Goal: Information Seeking & Learning: Learn about a topic

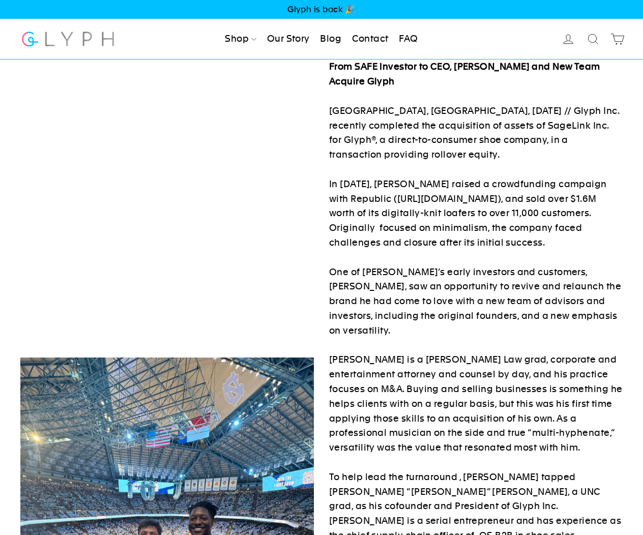
click at [418, 153] on p "From SAFE Investor to CEO, Peter Singh and New Team Acquire Glyph RALEIGH, NC, …" at bounding box center [476, 485] width 294 height 850
click at [293, 39] on link "Our Story" at bounding box center [288, 39] width 51 height 22
click at [283, 33] on link "Our Story" at bounding box center [288, 39] width 51 height 22
click at [327, 38] on link "Blog" at bounding box center [331, 39] width 30 height 22
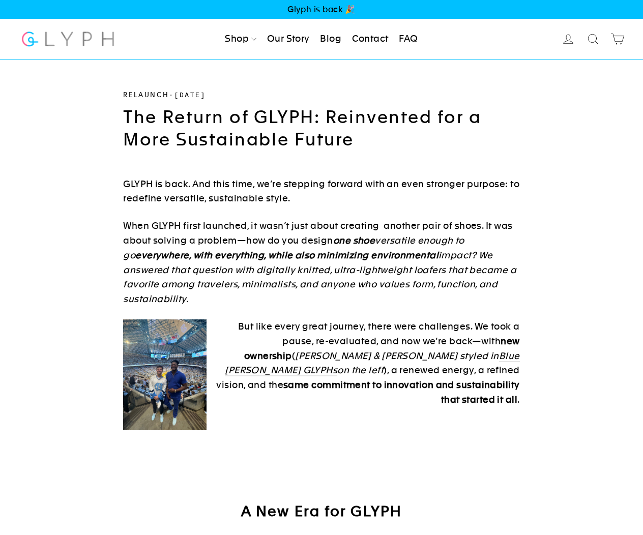
click at [305, 39] on link "Our Story" at bounding box center [288, 39] width 51 height 22
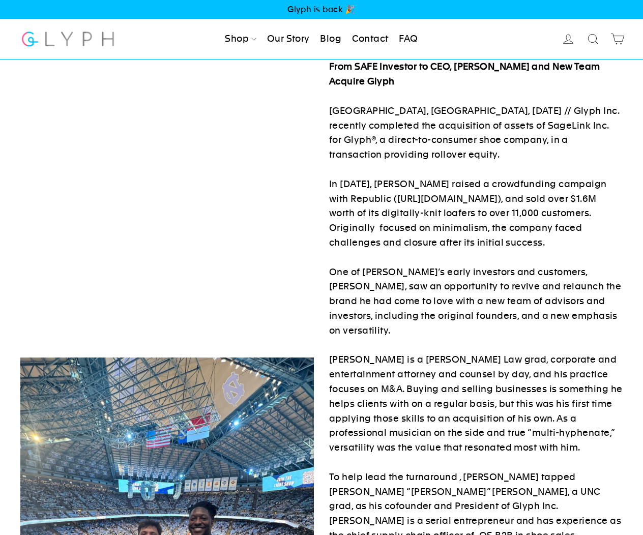
click at [375, 39] on link "Contact" at bounding box center [370, 39] width 45 height 22
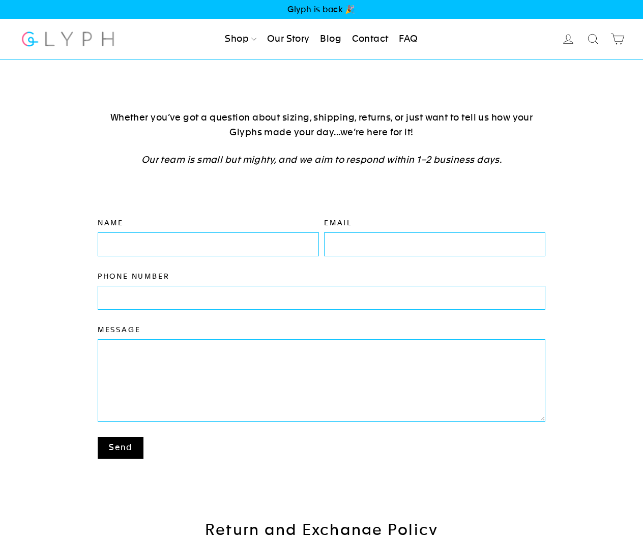
click at [280, 39] on link "Our Story" at bounding box center [288, 39] width 51 height 22
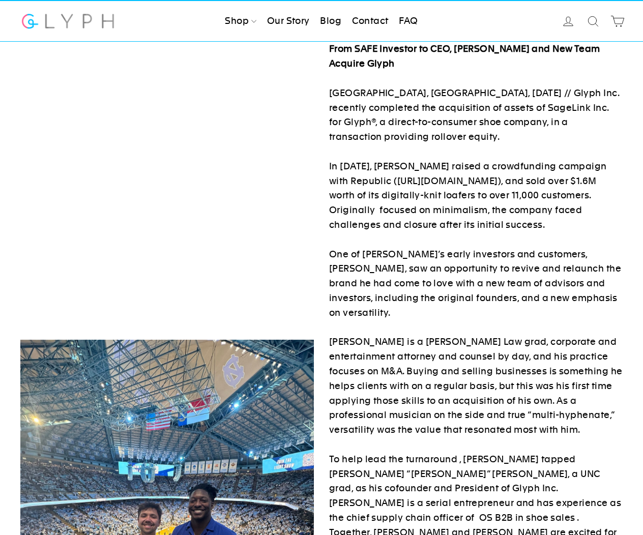
scroll to position [19, 0]
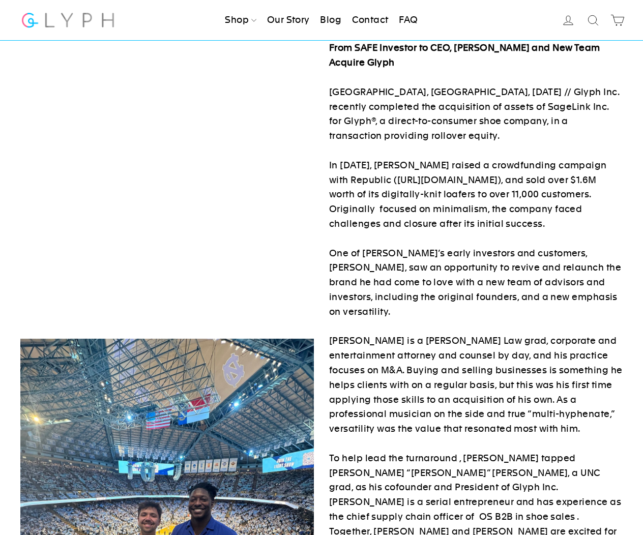
click at [257, 114] on div "From SAFE Investor to CEO, [PERSON_NAME] and New Team Acquire Glyph RALEIGH, [G…" at bounding box center [314, 534] width 618 height 987
